Goal: Download file/media

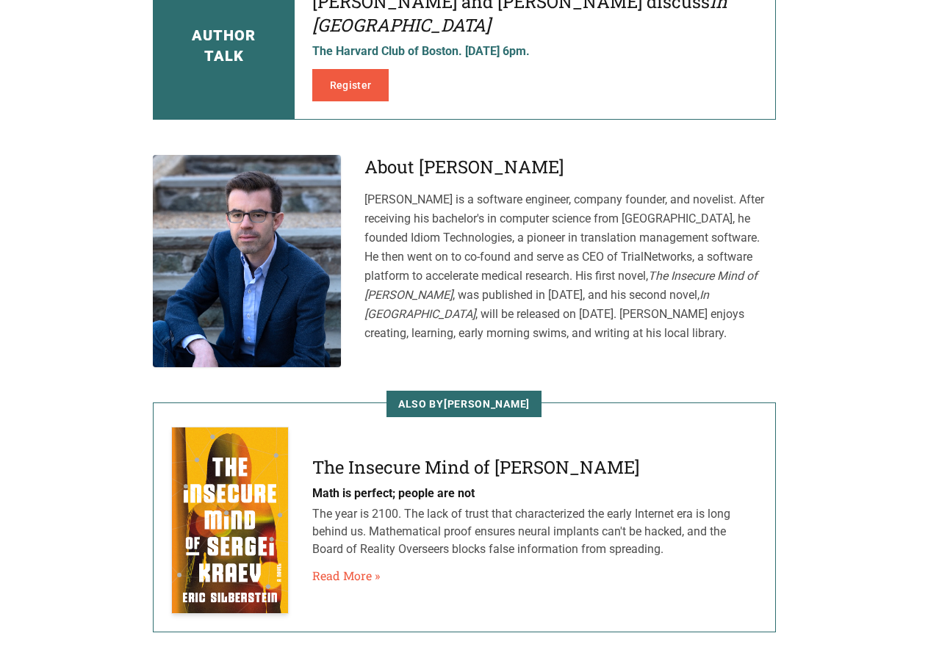
scroll to position [734, 0]
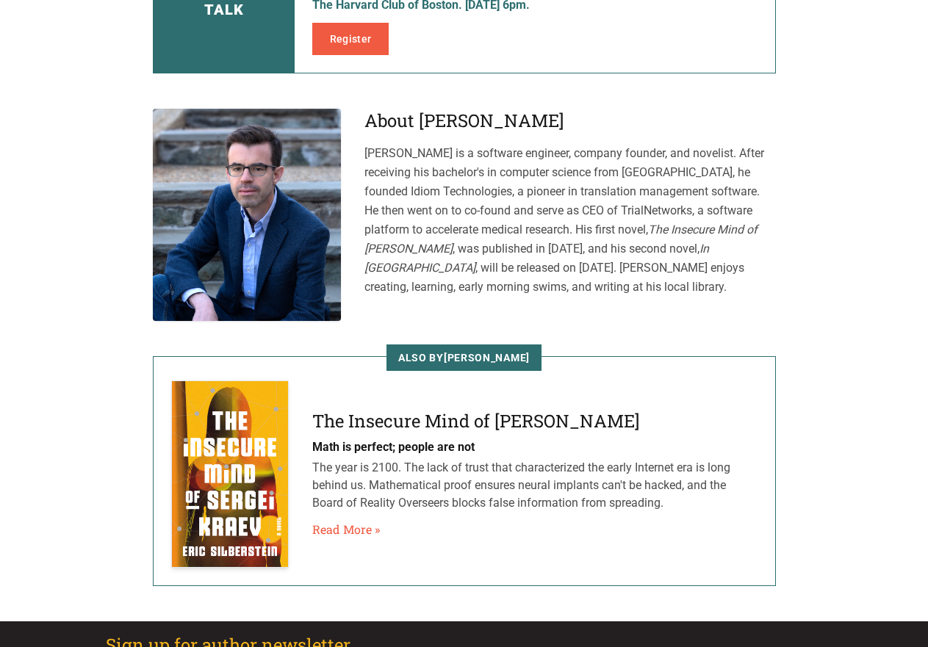
drag, startPoint x: 355, startPoint y: 452, endPoint x: 694, endPoint y: 482, distance: 339.9
click at [694, 483] on p "The year is 2100. The lack of trust that characterized the early Internet era i…" at bounding box center [534, 485] width 445 height 53
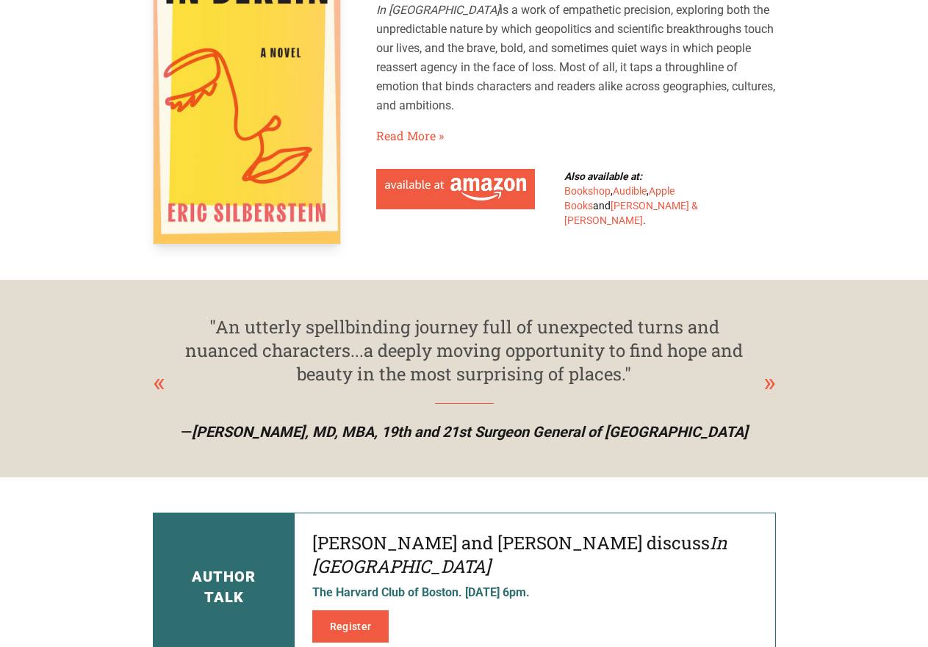
scroll to position [0, 0]
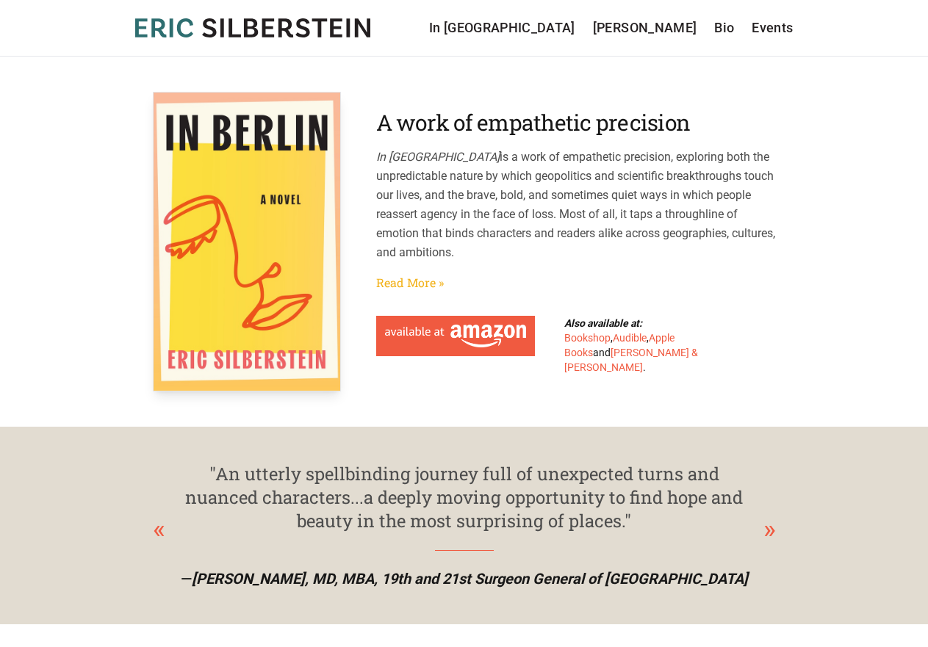
click at [422, 283] on link "Read More »" at bounding box center [410, 283] width 68 height 18
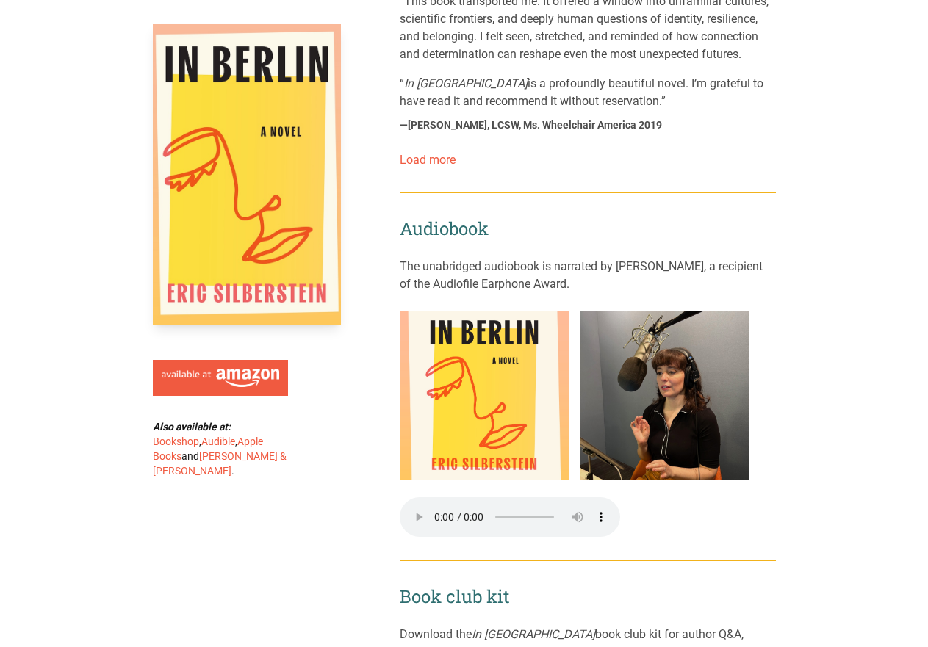
scroll to position [1542, 0]
